Goal: Task Accomplishment & Management: Complete application form

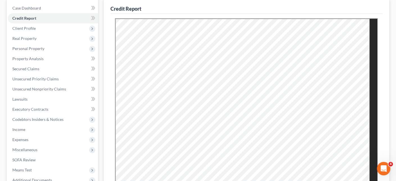
scroll to position [56, 0]
click at [36, 40] on span "Real Property" at bounding box center [24, 37] width 24 height 5
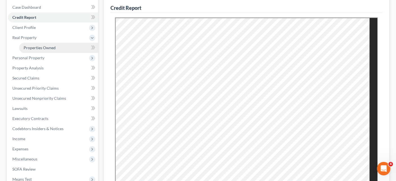
click at [51, 50] on span "Properties Owned" at bounding box center [40, 47] width 32 height 5
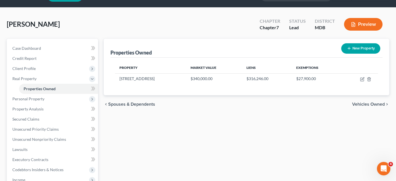
scroll to position [28, 0]
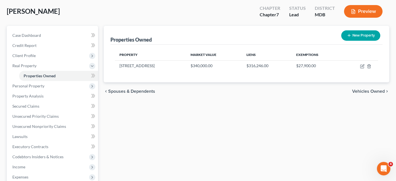
click at [218, 142] on div "Properties Owned New Property Property Market Value Liens Exemptions [STREET_AD…" at bounding box center [246, 142] width 291 height 233
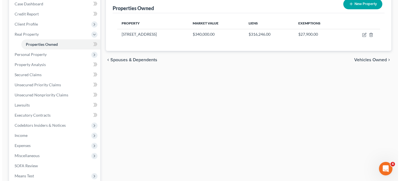
scroll to position [63, 0]
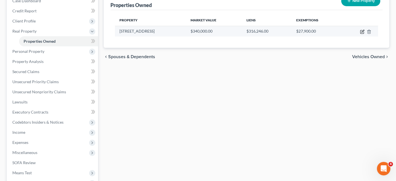
click at [360, 34] on icon "button" at bounding box center [362, 31] width 4 height 4
select select "21"
select select "0"
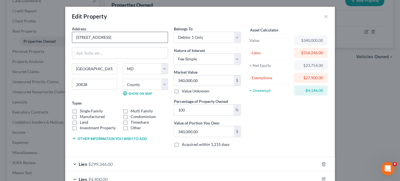
drag, startPoint x: 102, startPoint y: 46, endPoint x: 38, endPoint y: 45, distance: 64.0
click at [72, 43] on input "[STREET_ADDRESS]" at bounding box center [119, 37] width 95 height 11
click at [100, 43] on input "[STREET_ADDRESS]" at bounding box center [119, 37] width 95 height 11
drag, startPoint x: 101, startPoint y: 45, endPoint x: 36, endPoint y: 45, distance: 64.9
click at [69, 45] on div "Address * 22310 [GEOGRAPHIC_DATA] [GEOGRAPHIC_DATA] [US_STATE][GEOGRAPHIC_DATA]…" at bounding box center [120, 89] width 102 height 126
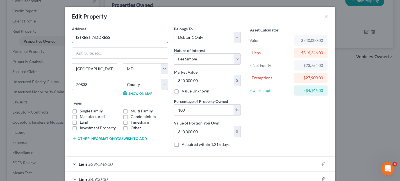
type input "[STREET_ADDRESS]"
type input "Laurel"
type input "20707"
click at [136, 90] on select "County [GEOGRAPHIC_DATA] [GEOGRAPHIC_DATA] [GEOGRAPHIC_DATA] [GEOGRAPHIC_DATA] …" at bounding box center [145, 84] width 45 height 11
select select "16"
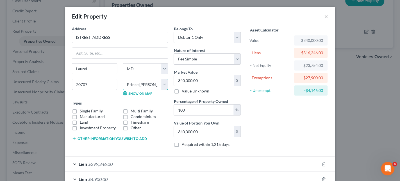
click at [123, 90] on select "County [GEOGRAPHIC_DATA] [GEOGRAPHIC_DATA] [GEOGRAPHIC_DATA] [GEOGRAPHIC_DATA] …" at bounding box center [145, 84] width 45 height 11
type input "1"
type input "1.00"
type input "17"
type input "17.00"
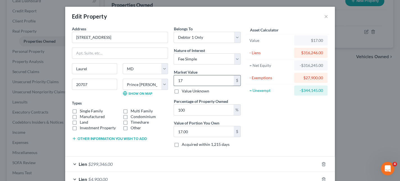
type input "178"
type input "178.00"
type input "1780"
type input "1,780.00"
type input "1,7800"
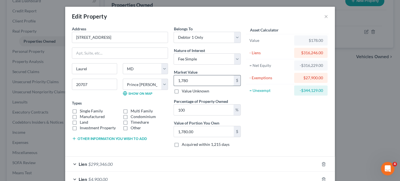
type input "17,800.00"
type input "17,8000"
type input "178,000.00"
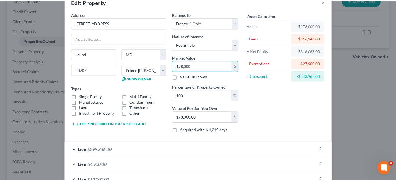
scroll to position [127, 0]
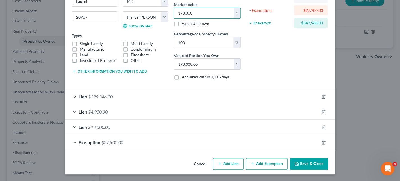
type input "178,000"
click at [327, 159] on button "Save & Close" at bounding box center [309, 164] width 38 height 12
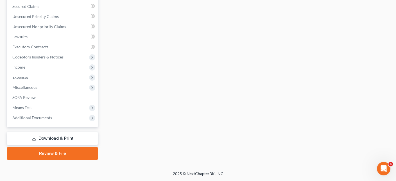
scroll to position [203, 0]
click at [57, 149] on link "Review & File" at bounding box center [52, 153] width 91 height 12
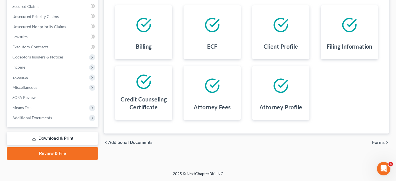
scroll to position [190, 0]
click at [372, 140] on span "Forms" at bounding box center [378, 142] width 13 height 4
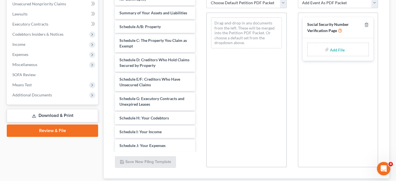
scroll to position [0, 0]
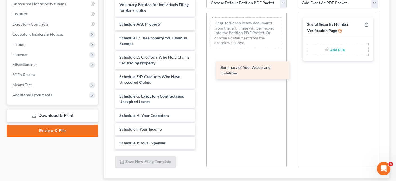
drag, startPoint x: 147, startPoint y: 80, endPoint x: 245, endPoint y: 70, distance: 97.9
click at [199, 70] on div "Summary of Your Assets and Liabilities Voluntary Petition for Individuals Filin…" at bounding box center [154, 146] width 89 height 294
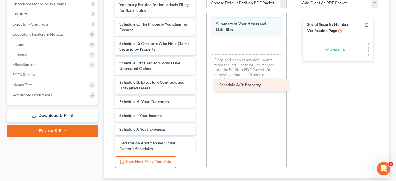
drag, startPoint x: 155, startPoint y: 79, endPoint x: 251, endPoint y: 88, distance: 96.4
click at [199, 88] on div "Schedule A/B: Property Voluntary Petition for Individuals Filing for Bankruptcy…" at bounding box center [154, 139] width 89 height 280
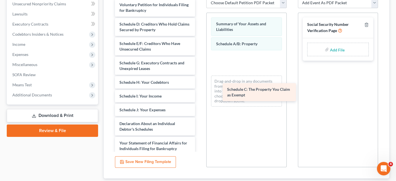
drag, startPoint x: 145, startPoint y: 81, endPoint x: 248, endPoint y: 93, distance: 104.6
click at [199, 93] on div "Schedule C: The Property You Claim as Exempt Voluntary Petition for Individuals…" at bounding box center [154, 129] width 89 height 261
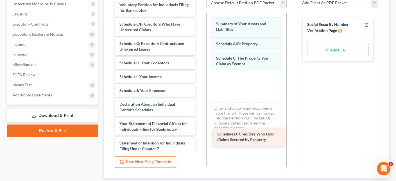
drag, startPoint x: 145, startPoint y: 85, endPoint x: 239, endPoint y: 142, distance: 110.1
click at [199, 142] on div "Schedule D: Creditors Who Hold Claims Secured by Property Voluntary Petition fo…" at bounding box center [154, 120] width 89 height 242
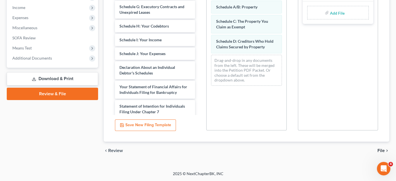
scroll to position [201, 0]
click at [62, 85] on link "Download & Print" at bounding box center [52, 78] width 91 height 13
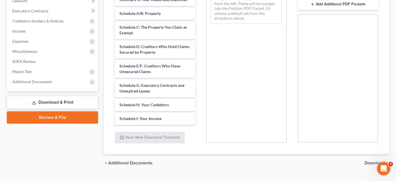
scroll to position [140, 0]
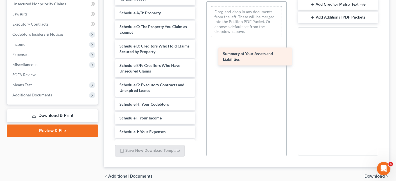
drag, startPoint x: 144, startPoint y: 72, endPoint x: 245, endPoint y: 55, distance: 102.5
click at [199, 55] on div "Summary of Your Assets and Liabilities Voluntary Petition for Individuals Filin…" at bounding box center [154, 134] width 89 height 294
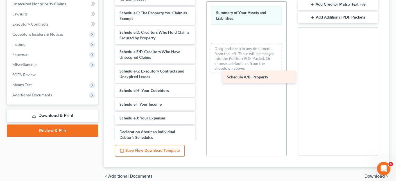
drag, startPoint x: 144, startPoint y: 70, endPoint x: 249, endPoint y: 78, distance: 105.0
click at [199, 78] on div "Schedule A/B: Property Voluntary Petition for Individuals Filing for Bankruptcy…" at bounding box center [154, 127] width 89 height 280
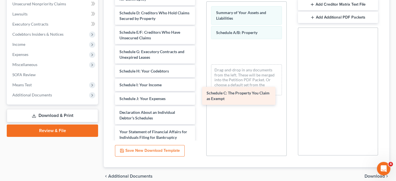
drag, startPoint x: 152, startPoint y: 76, endPoint x: 235, endPoint y: 100, distance: 86.8
click at [199, 100] on div "Schedule C: The Property You Claim as Exempt Voluntary Petition for Individuals…" at bounding box center [154, 117] width 89 height 261
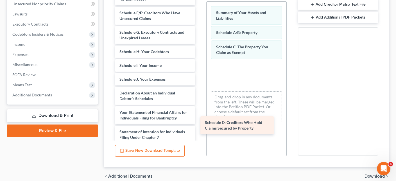
drag, startPoint x: 146, startPoint y: 79, endPoint x: 233, endPoint y: 131, distance: 102.1
click at [199, 131] on div "Schedule D: Creditors Who Hold Claims Secured by Property Voluntary Petition fo…" at bounding box center [154, 108] width 89 height 242
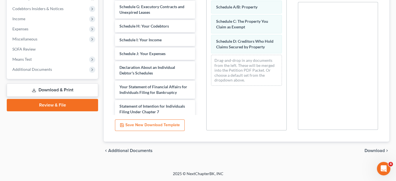
scroll to position [224, 0]
click at [378, 148] on span "Download" at bounding box center [374, 150] width 20 height 4
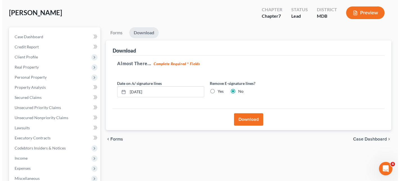
scroll to position [56, 0]
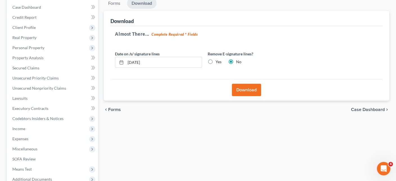
click at [241, 96] on button "Download" at bounding box center [246, 90] width 29 height 12
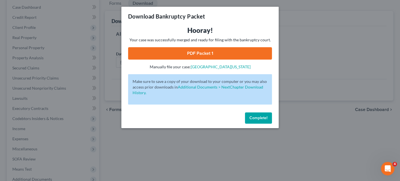
click at [194, 60] on link "PDF Packet 1" at bounding box center [200, 53] width 144 height 12
